Goal: Use online tool/utility

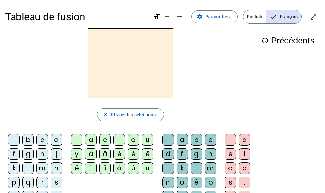
click at [41, 168] on div "m" at bounding box center [42, 168] width 12 height 12
click at [87, 141] on div "a" at bounding box center [91, 140] width 12 height 12
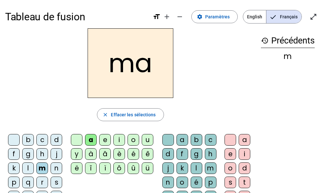
click at [199, 168] on div "l" at bounding box center [197, 168] width 12 height 12
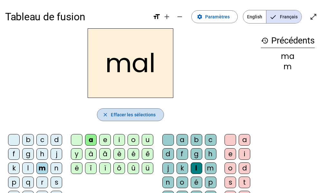
click at [132, 118] on span "Effacer les sélections" at bounding box center [133, 115] width 45 height 8
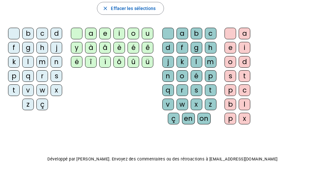
scroll to position [111, 0]
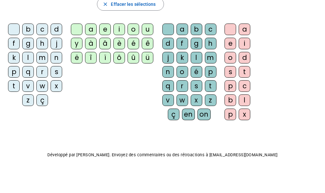
click at [43, 58] on div "m" at bounding box center [42, 58] width 12 height 12
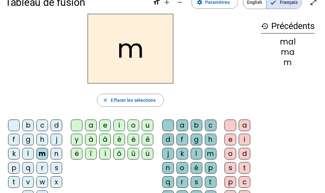
scroll to position [14, 0]
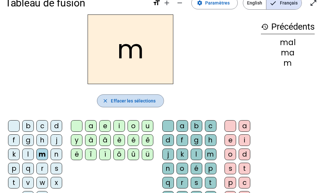
click at [114, 99] on span "Effacer les sélections" at bounding box center [133, 101] width 45 height 8
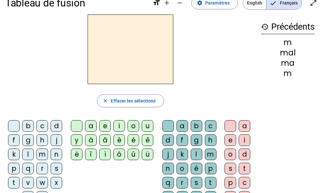
scroll to position [0, 0]
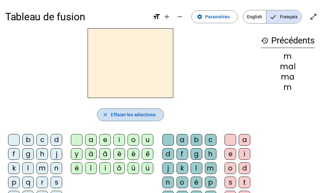
click at [137, 117] on span "Effacer les sélections" at bounding box center [133, 115] width 45 height 8
